Goal: Information Seeking & Learning: Learn about a topic

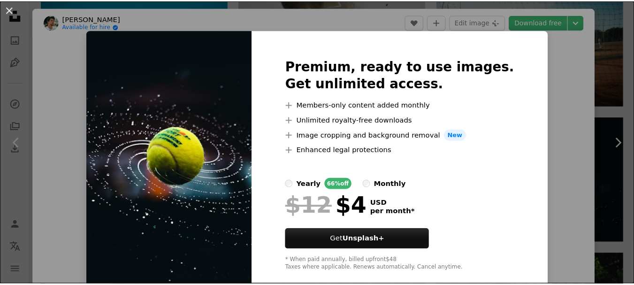
scroll to position [1322, 0]
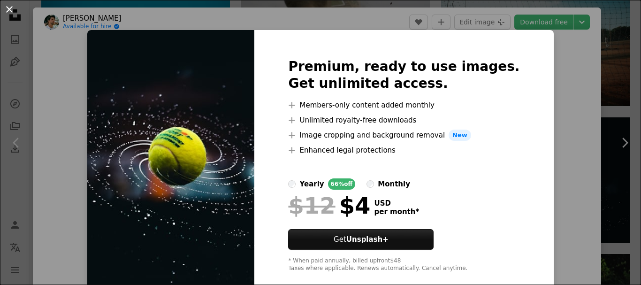
click at [10, 9] on button "An X shape" at bounding box center [9, 9] width 11 height 11
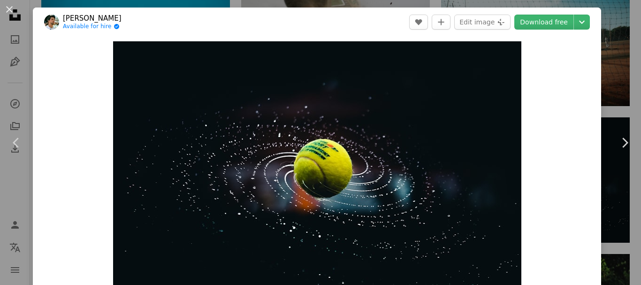
click at [10, 9] on button "An X shape" at bounding box center [9, 9] width 11 height 11
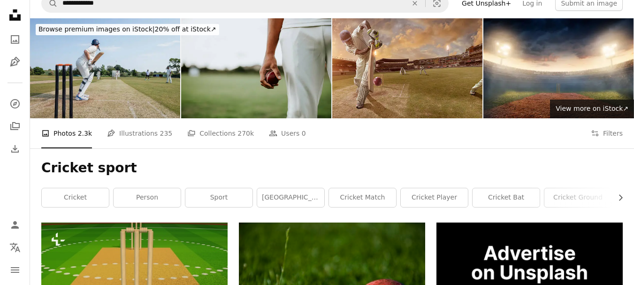
scroll to position [10, 0]
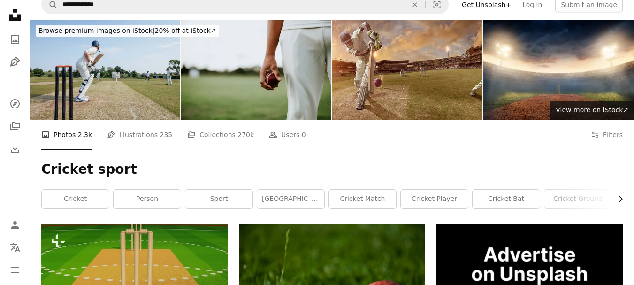
click at [618, 198] on icon "Chevron right" at bounding box center [620, 198] width 9 height 9
click at [507, 206] on link "cricket ball" at bounding box center [516, 199] width 67 height 19
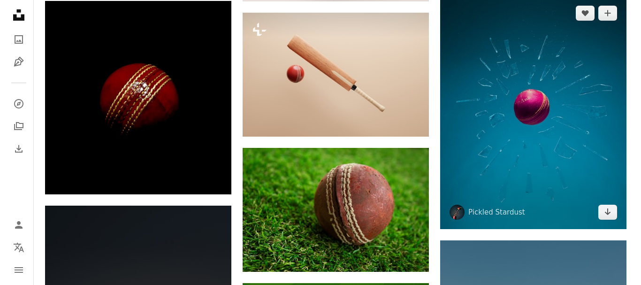
scroll to position [494, 0]
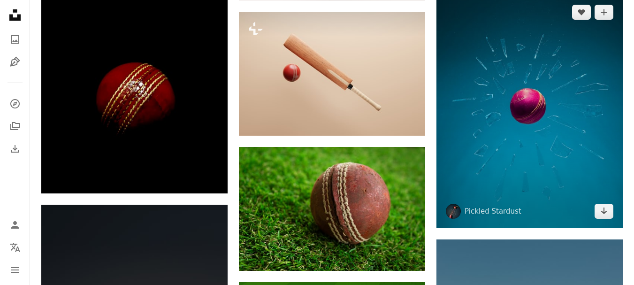
click at [536, 154] on img at bounding box center [529, 111] width 186 height 233
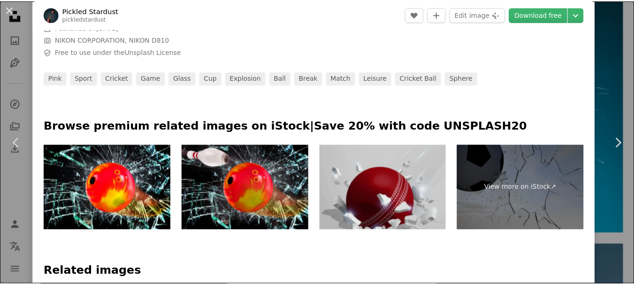
scroll to position [323, 0]
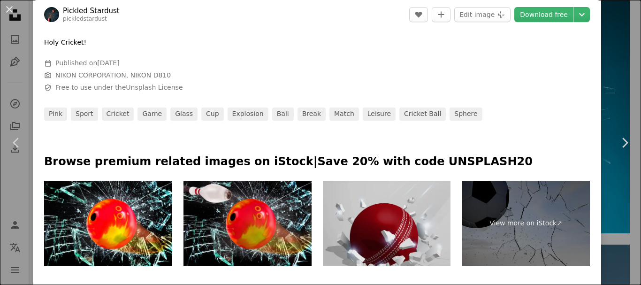
click at [402, 221] on img at bounding box center [387, 223] width 128 height 85
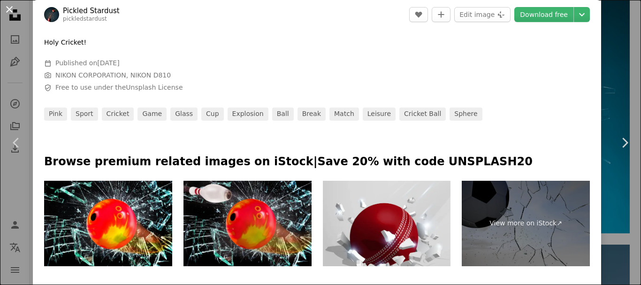
click at [10, 9] on button "An X shape" at bounding box center [9, 9] width 11 height 11
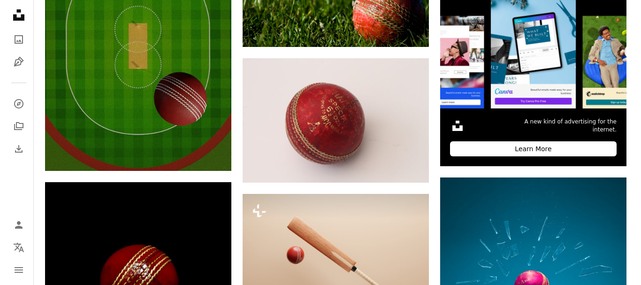
scroll to position [313, 0]
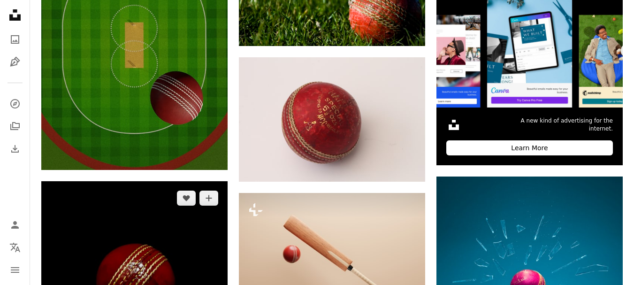
click at [196, 224] on img at bounding box center [134, 277] width 186 height 193
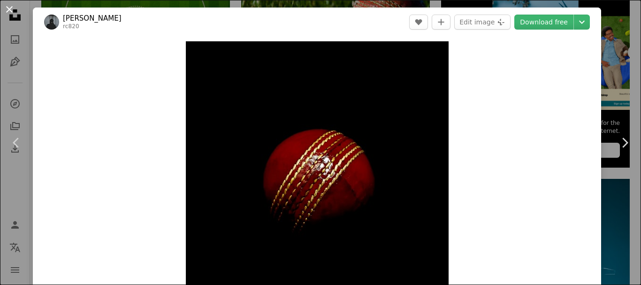
click at [4, 8] on button "An X shape" at bounding box center [9, 9] width 11 height 11
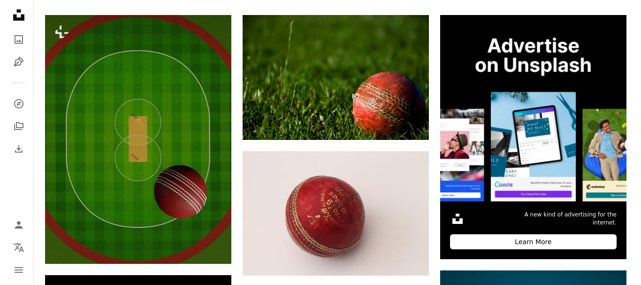
scroll to position [214, 0]
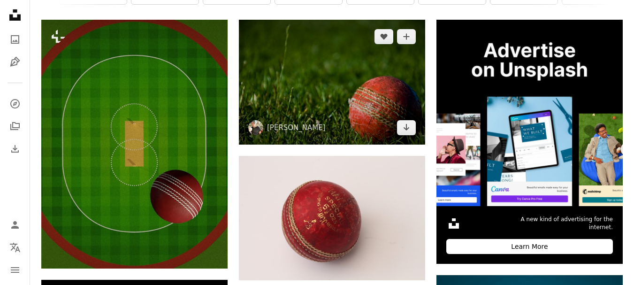
click at [379, 97] on img at bounding box center [332, 82] width 186 height 125
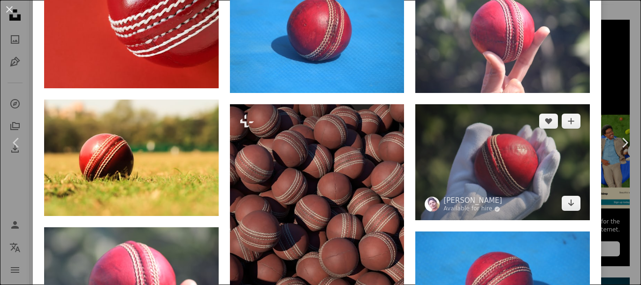
scroll to position [856, 0]
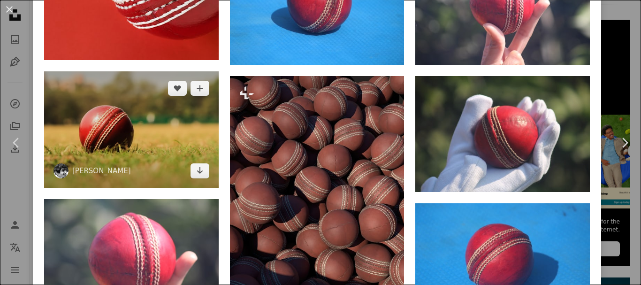
click at [154, 149] on img at bounding box center [131, 129] width 175 height 116
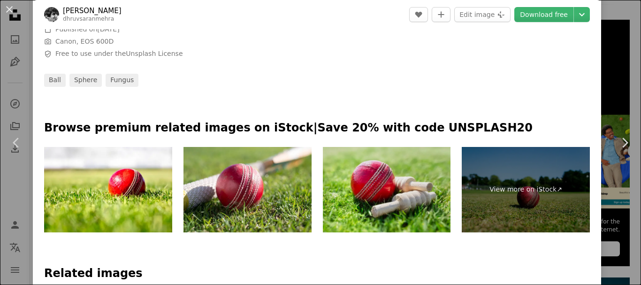
scroll to position [357, 0]
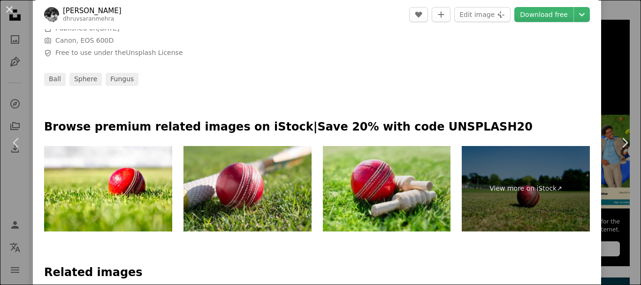
click at [375, 183] on img at bounding box center [387, 188] width 128 height 85
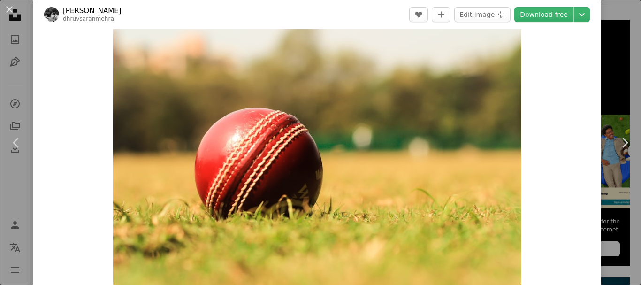
scroll to position [14, 0]
